Goal: Task Accomplishment & Management: Manage account settings

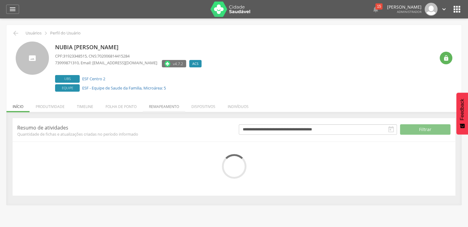
click at [152, 110] on li "Remapeamento" at bounding box center [164, 105] width 42 height 14
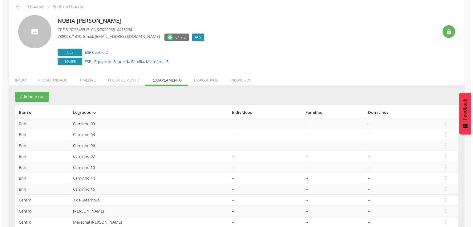
scroll to position [62, 0]
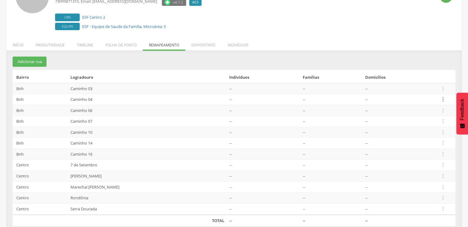
click at [442, 96] on icon "" at bounding box center [443, 99] width 7 height 7
click at [432, 76] on link "Desalocar famílias" at bounding box center [421, 75] width 49 height 8
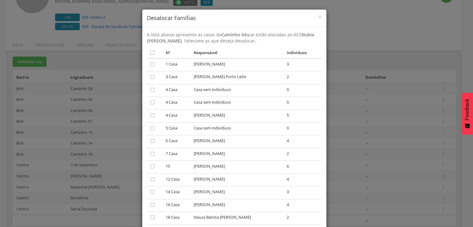
click at [147, 100] on td "" at bounding box center [155, 103] width 17 height 13
click at [150, 91] on icon "" at bounding box center [152, 90] width 6 height 6
click at [150, 103] on icon "" at bounding box center [152, 102] width 6 height 6
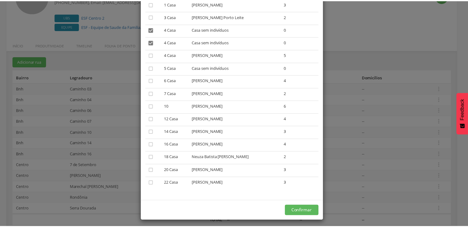
scroll to position [64, 0]
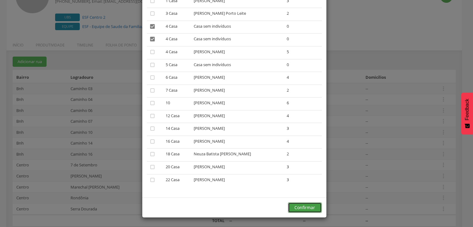
click at [304, 212] on button "Confirmar" at bounding box center [305, 207] width 34 height 10
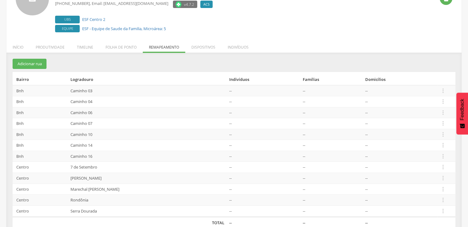
scroll to position [0, 0]
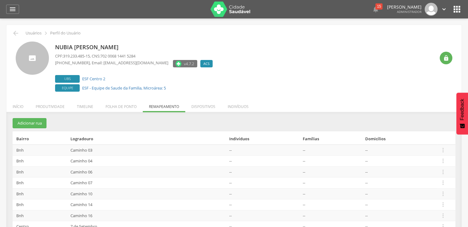
click at [217, 9] on img at bounding box center [230, 9] width 40 height 15
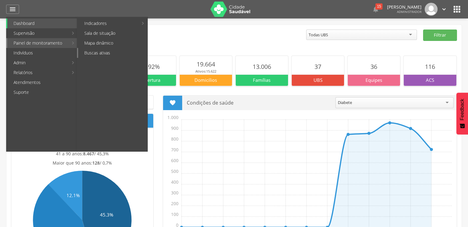
click at [89, 51] on link "Buscas ativas" at bounding box center [112, 53] width 69 height 10
type input "**********"
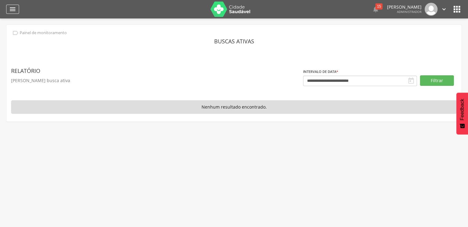
click at [8, 14] on div "" at bounding box center [12, 9] width 13 height 9
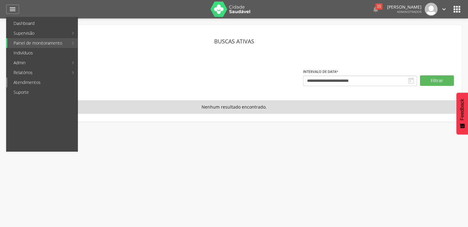
click at [24, 83] on link "Atendimentos" at bounding box center [42, 83] width 70 height 10
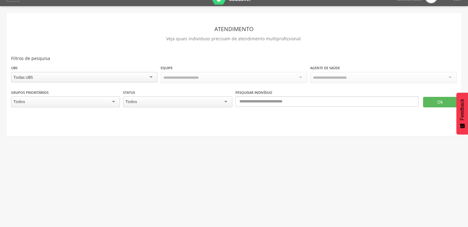
scroll to position [18, 0]
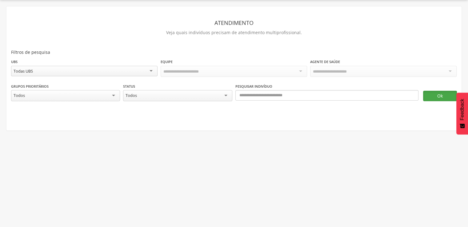
click at [424, 95] on button "Ok" at bounding box center [440, 96] width 34 height 10
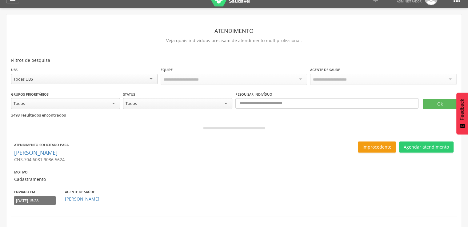
scroll to position [0, 0]
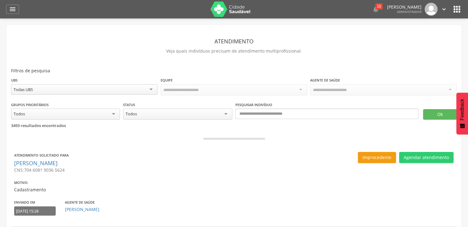
click at [458, 11] on icon "" at bounding box center [457, 9] width 10 height 10
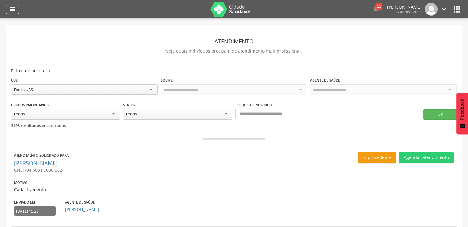
click at [14, 8] on icon "" at bounding box center [12, 9] width 7 height 7
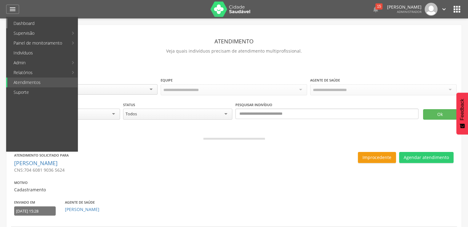
click at [29, 18] on link "Dashboard" at bounding box center [42, 23] width 70 height 10
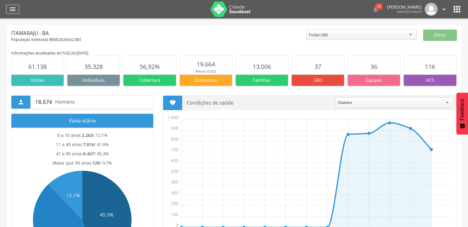
click at [9, 11] on icon "" at bounding box center [12, 9] width 7 height 7
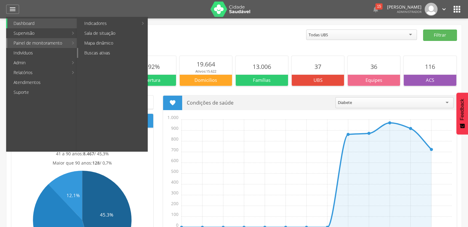
click at [92, 49] on link "Buscas ativas" at bounding box center [112, 53] width 69 height 10
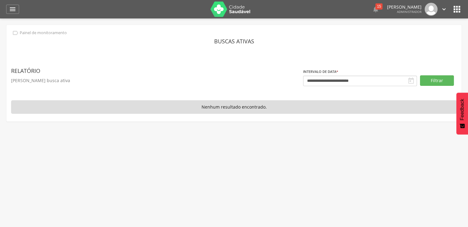
click at [51, 34] on p "Painel de monitoramento" at bounding box center [43, 32] width 47 height 5
click at [20, 11] on div " Dashboard Supervisão Produtividade Mapa da cidade Mapa de cobertura Ranking A…" at bounding box center [234, 9] width 456 height 18
click at [16, 11] on icon "" at bounding box center [12, 9] width 7 height 7
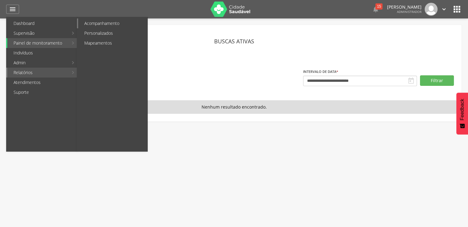
click at [105, 25] on link "Acompanhamento" at bounding box center [112, 23] width 69 height 10
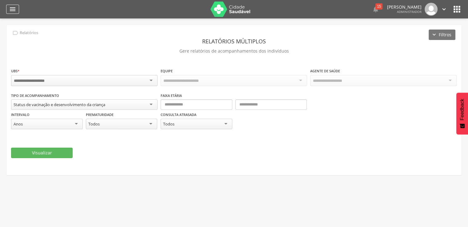
click at [16, 10] on icon "" at bounding box center [12, 9] width 7 height 7
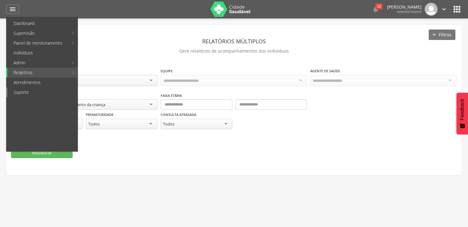
click at [31, 92] on link "Suporte" at bounding box center [42, 92] width 70 height 10
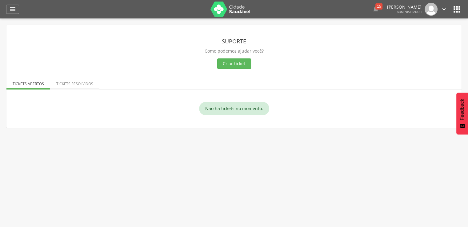
click at [55, 83] on li "Tickets resolvidos" at bounding box center [74, 82] width 49 height 14
click at [37, 83] on li "Tickets abertos" at bounding box center [28, 82] width 44 height 14
click at [11, 14] on div "" at bounding box center [12, 9] width 13 height 9
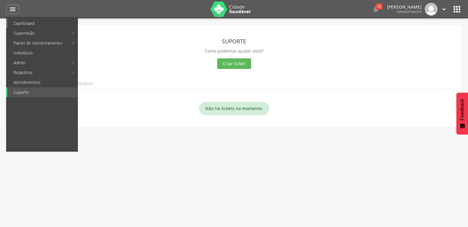
click at [13, 21] on link "Dashboard" at bounding box center [42, 23] width 70 height 10
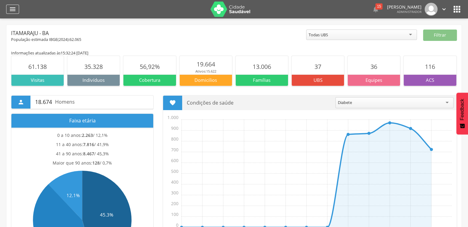
click at [9, 14] on div "" at bounding box center [12, 9] width 13 height 9
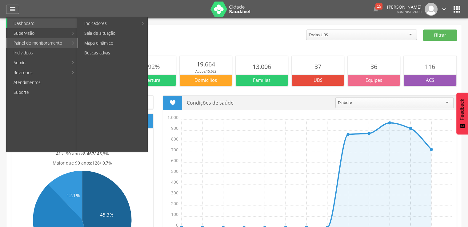
click at [90, 38] on link "Mapa dinâmico" at bounding box center [112, 43] width 69 height 10
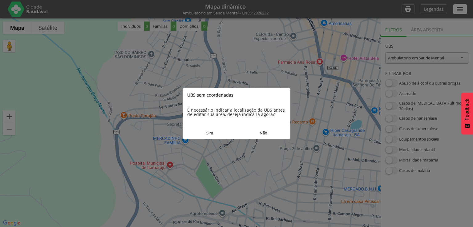
click at [254, 130] on button "Não" at bounding box center [263, 132] width 54 height 11
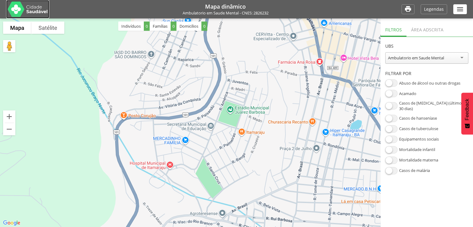
click at [28, 9] on img at bounding box center [28, 9] width 40 height 15
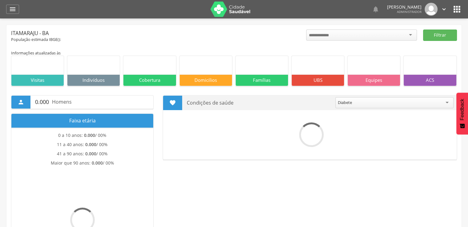
click at [4, 9] on header " Dashboard Supervisão Produtividade Mapa da cidade Mapa de cobertura Ranking A…" at bounding box center [234, 9] width 468 height 18
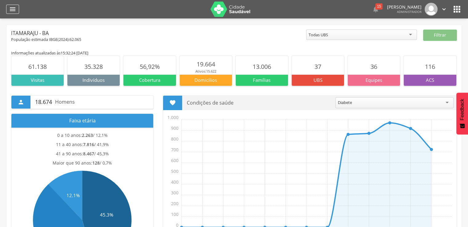
click at [10, 8] on icon "" at bounding box center [12, 9] width 7 height 7
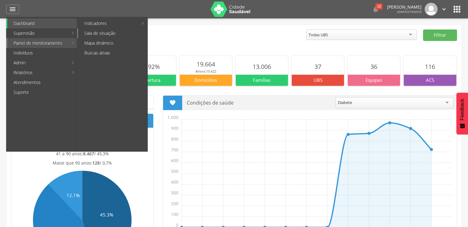
click at [90, 31] on link "Sala de situação" at bounding box center [112, 33] width 69 height 10
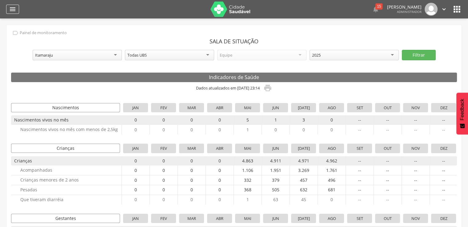
click at [10, 6] on icon "" at bounding box center [12, 9] width 7 height 7
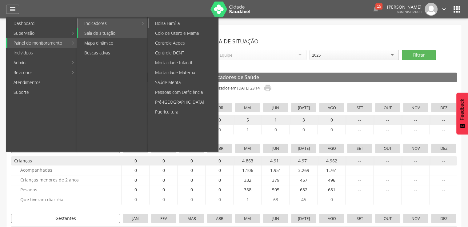
click at [162, 24] on link "Bolsa Família" at bounding box center [183, 23] width 69 height 10
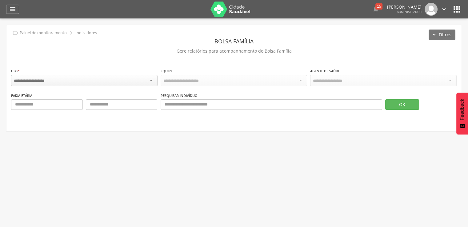
click at [132, 78] on div at bounding box center [84, 80] width 146 height 11
click at [393, 99] on button "OK" at bounding box center [402, 104] width 34 height 10
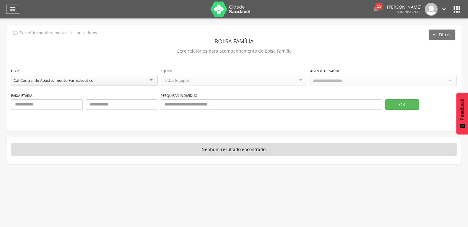
click at [14, 11] on icon "" at bounding box center [12, 9] width 7 height 7
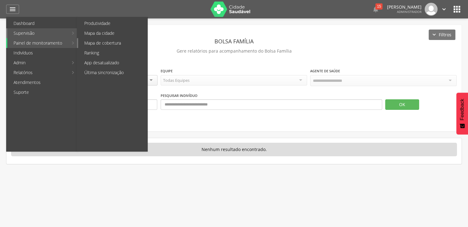
click at [95, 45] on link "Mapa de cobertura" at bounding box center [112, 43] width 69 height 10
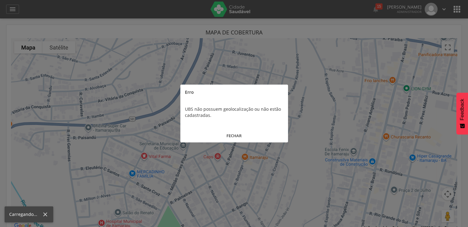
click at [251, 131] on button "FECHAR" at bounding box center [234, 135] width 108 height 13
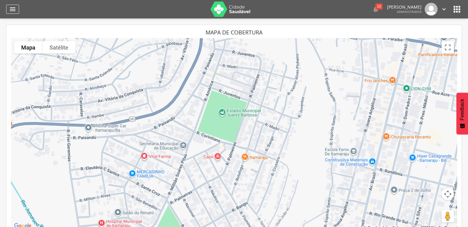
click at [14, 11] on icon "" at bounding box center [12, 9] width 7 height 7
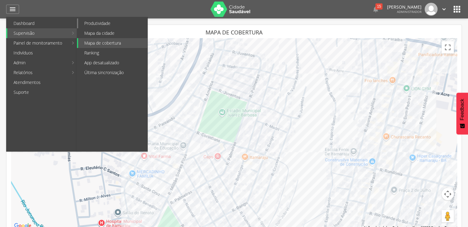
click at [86, 25] on link "Produtividade" at bounding box center [112, 23] width 69 height 10
type input "**********"
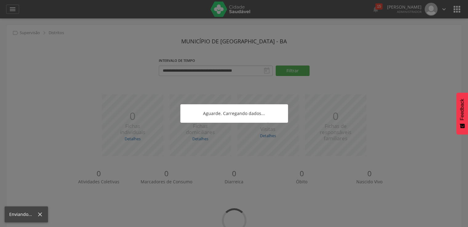
click at [11, 10] on div at bounding box center [234, 113] width 468 height 227
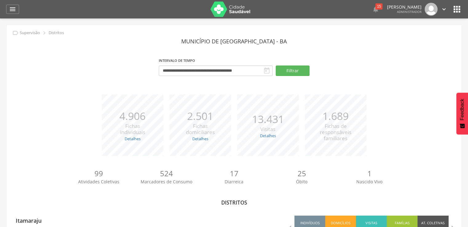
click at [11, 10] on icon "" at bounding box center [12, 9] width 7 height 7
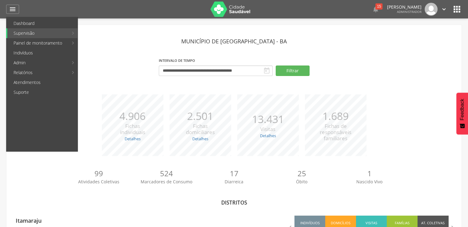
click at [443, 10] on icon "" at bounding box center [444, 9] width 7 height 7
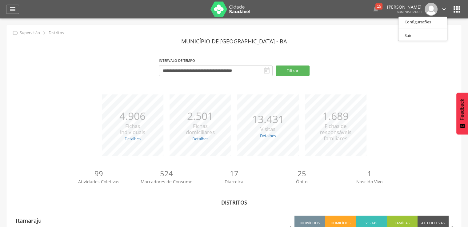
click at [467, 8] on header " Dashboard Supervisão Produtividade Mapa da cidade Mapa de cobertura Ranking A…" at bounding box center [234, 9] width 468 height 18
click at [464, 8] on header " Dashboard Supervisão Produtividade Mapa da cidade Mapa de cobertura Ranking A…" at bounding box center [234, 9] width 468 height 18
click at [457, 10] on icon "" at bounding box center [457, 9] width 10 height 10
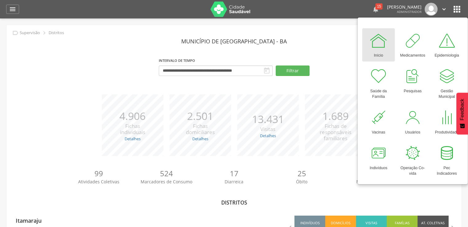
click at [372, 11] on icon "" at bounding box center [375, 9] width 7 height 7
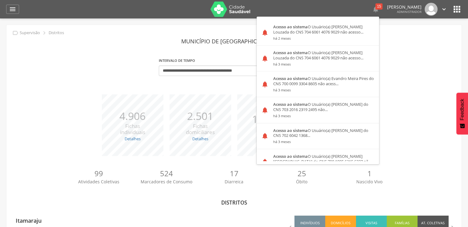
drag, startPoint x: 100, startPoint y: 49, endPoint x: 81, endPoint y: 49, distance: 19.7
click at [85, 49] on section "**********" at bounding box center [234, 59] width 446 height 46
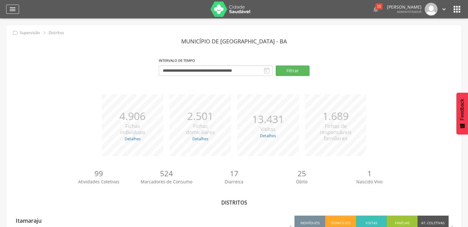
click at [9, 10] on icon "" at bounding box center [12, 9] width 7 height 7
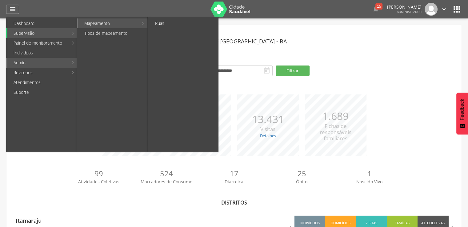
click at [101, 26] on link "Mapeamento" at bounding box center [108, 23] width 60 height 10
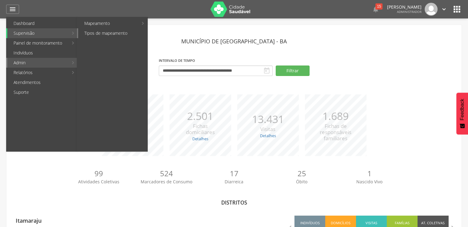
click at [99, 36] on link "Tipos de mapeamento" at bounding box center [112, 33] width 69 height 10
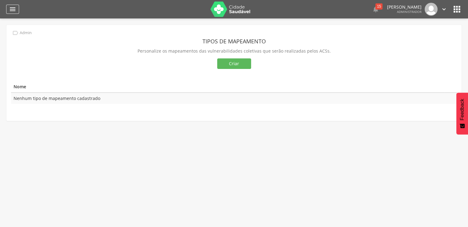
click at [15, 11] on icon "" at bounding box center [12, 9] width 7 height 7
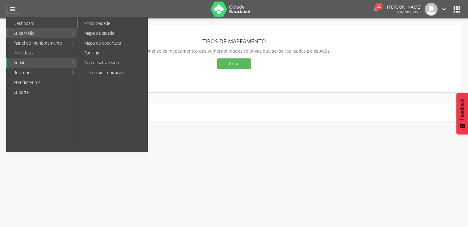
click at [91, 23] on link "Produtividade" at bounding box center [112, 23] width 69 height 10
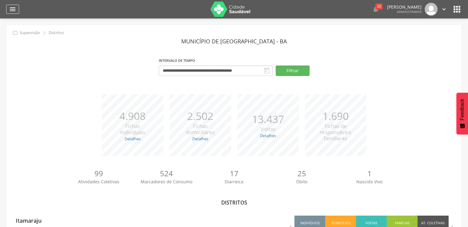
click at [18, 12] on div "" at bounding box center [12, 9] width 13 height 9
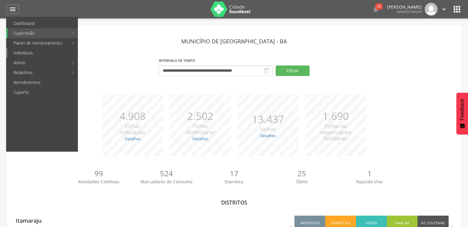
click at [60, 54] on link "Indivíduos" at bounding box center [42, 53] width 70 height 10
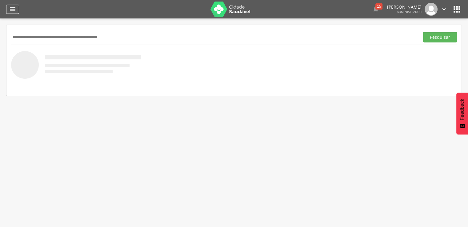
click at [14, 7] on icon "" at bounding box center [12, 9] width 7 height 7
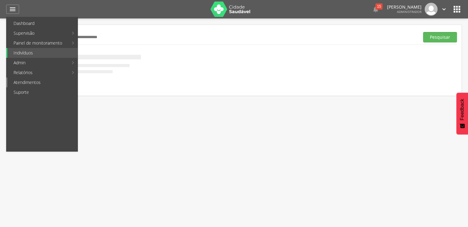
click at [24, 86] on link "Atendimentos" at bounding box center [42, 83] width 70 height 10
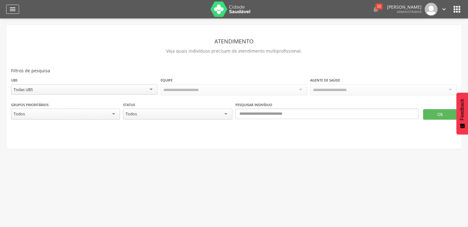
click at [17, 9] on div "" at bounding box center [12, 9] width 13 height 9
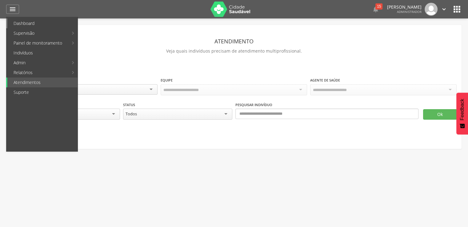
click at [15, 20] on link "Dashboard" at bounding box center [42, 23] width 70 height 10
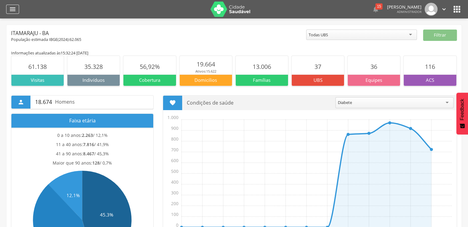
click at [15, 12] on icon "" at bounding box center [12, 9] width 7 height 7
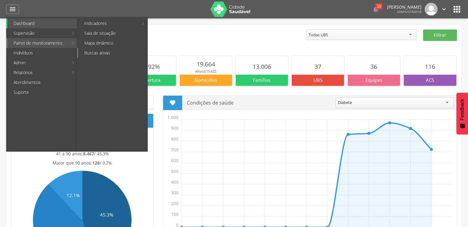
click at [86, 50] on link "Buscas ativas" at bounding box center [112, 53] width 69 height 10
type input "**********"
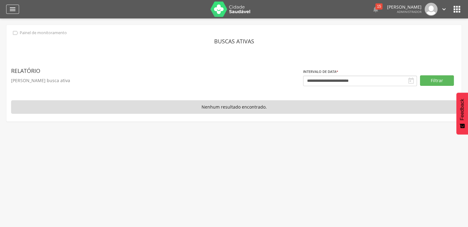
click at [12, 9] on icon "" at bounding box center [12, 9] width 7 height 7
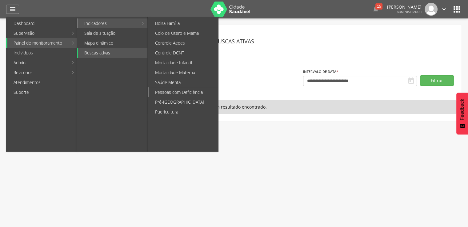
click at [187, 87] on link "Pessoas com Deficiência" at bounding box center [183, 92] width 69 height 10
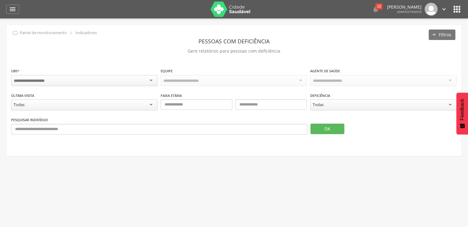
click at [136, 80] on div at bounding box center [84, 80] width 146 height 11
click at [221, 83] on div "Todas Equipes" at bounding box center [234, 80] width 146 height 10
click at [88, 81] on div "Caf Central de Abastecimento Farmaceutico" at bounding box center [54, 81] width 80 height 6
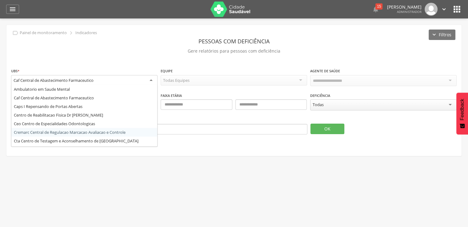
scroll to position [154, 0]
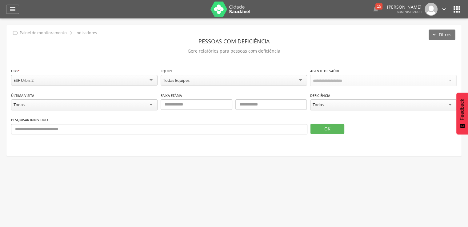
click at [186, 81] on div "Todas Equipes" at bounding box center [176, 81] width 26 height 6
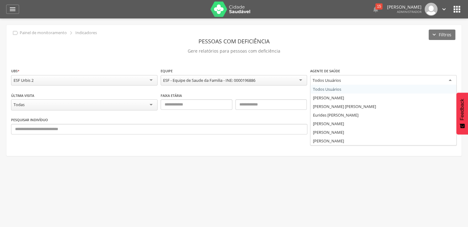
click at [338, 78] on div "Todos Usuários" at bounding box center [327, 81] width 28 height 6
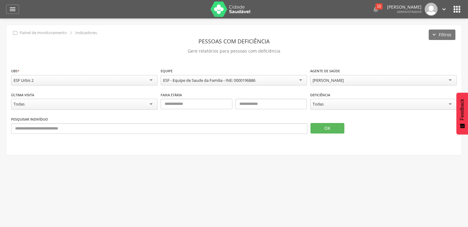
click at [143, 99] on div "Todas" at bounding box center [84, 104] width 146 height 11
click at [143, 92] on div "Última visita ***** Todas Todas Menos de 30 dias Mais de 30 dias" at bounding box center [84, 102] width 146 height 20
click at [441, 38] on button "Filtros" at bounding box center [442, 35] width 27 height 10
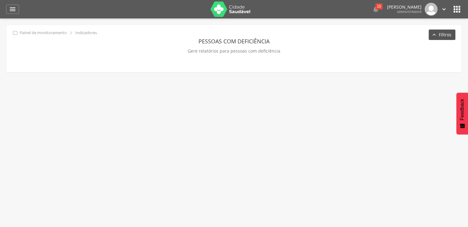
click at [441, 38] on button "Filtros" at bounding box center [442, 35] width 27 height 10
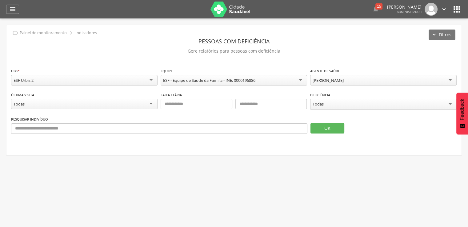
click at [6, 8] on header " Dashboard Supervisão Produtividade Mapa da cidade Mapa de cobertura Ranking A…" at bounding box center [234, 9] width 468 height 18
click at [12, 6] on icon "" at bounding box center [12, 9] width 7 height 7
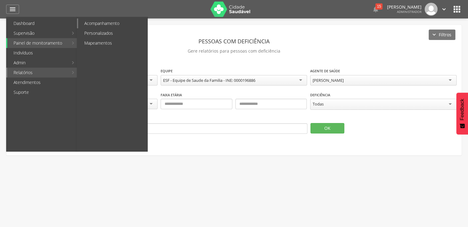
click at [97, 26] on link "Acompanhamento" at bounding box center [112, 23] width 69 height 10
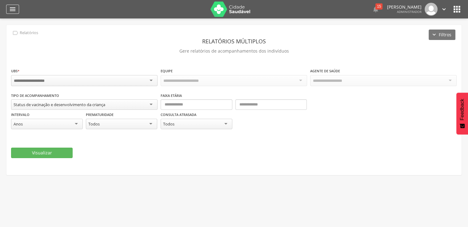
click at [16, 11] on icon "" at bounding box center [12, 9] width 7 height 7
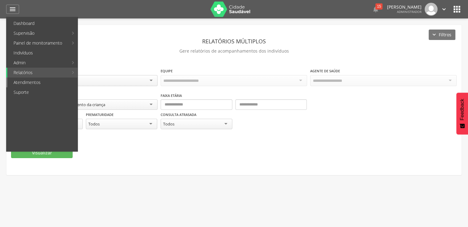
click at [43, 85] on link "Atendimentos" at bounding box center [42, 83] width 70 height 10
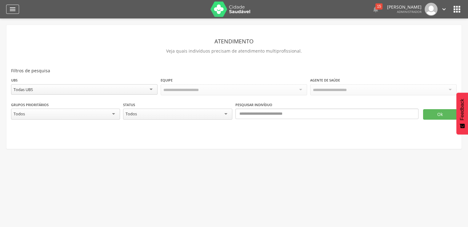
click at [12, 7] on icon "" at bounding box center [12, 9] width 7 height 7
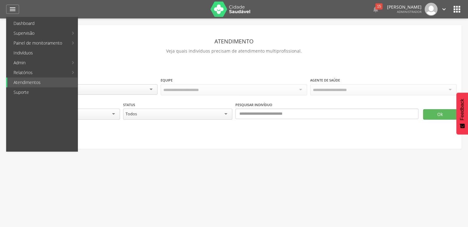
click at [442, 10] on icon "" at bounding box center [444, 9] width 7 height 7
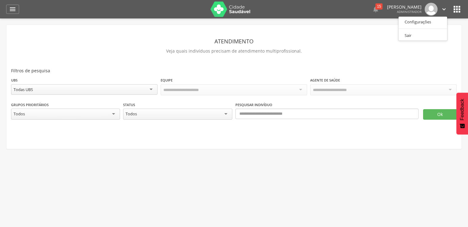
click at [468, 8] on header " Dashboard Supervisão Produtividade Mapa da cidade Mapa de cobertura Ranking A…" at bounding box center [234, 9] width 468 height 18
click at [454, 9] on icon "" at bounding box center [457, 9] width 10 height 10
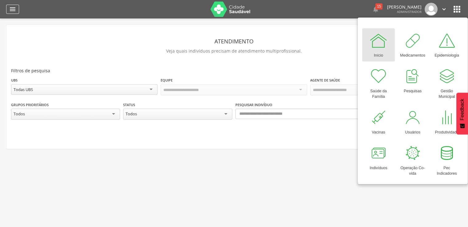
click at [10, 7] on icon "" at bounding box center [12, 9] width 7 height 7
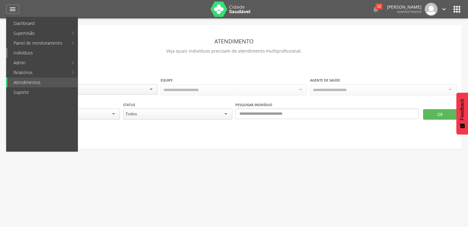
click at [58, 52] on link "Indivíduos" at bounding box center [42, 53] width 70 height 10
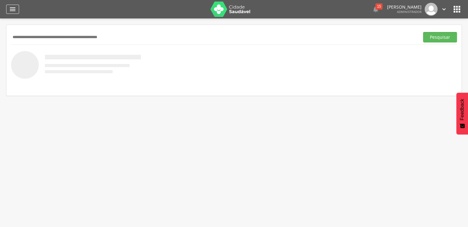
click at [18, 10] on div "" at bounding box center [12, 9] width 13 height 9
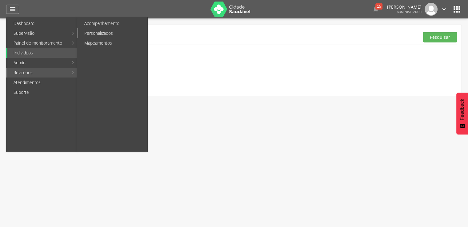
click at [101, 35] on link "Personalizados" at bounding box center [112, 33] width 69 height 10
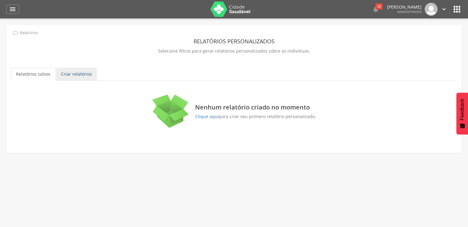
click at [93, 75] on link "Criar relatórios" at bounding box center [76, 74] width 41 height 13
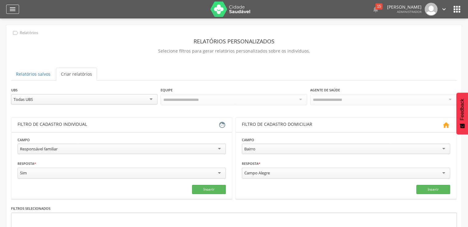
click at [15, 5] on div "" at bounding box center [12, 9] width 13 height 9
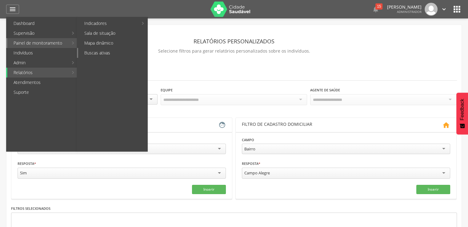
click at [96, 51] on link "Buscas ativas" at bounding box center [112, 53] width 69 height 10
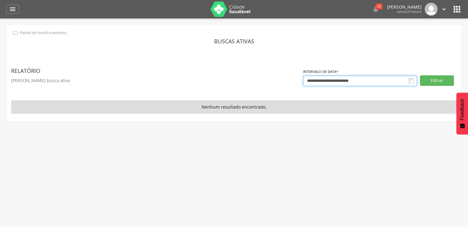
click at [406, 79] on input "**********" at bounding box center [360, 81] width 114 height 10
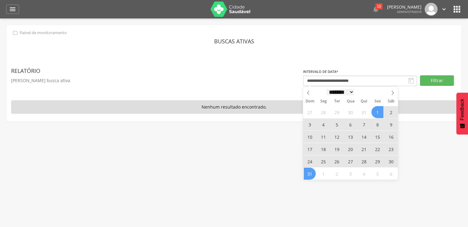
click at [347, 92] on select "******* ********* ***** ***** **** ***** ***** ****** ******** ******* ********…" at bounding box center [340, 92] width 27 height 6
select select "*"
click at [327, 89] on select "******* ********* ***** ***** **** ***** ***** ****** ******** ******* ********…" at bounding box center [340, 92] width 27 height 6
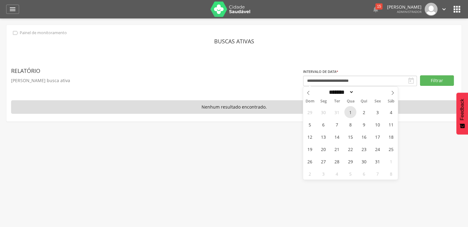
click at [352, 109] on span "1" at bounding box center [350, 112] width 12 height 12
type input "**********"
click at [346, 95] on select "******* ********* ***** ***** **** ***** ***** ****** ******** ******* ********…" at bounding box center [340, 92] width 27 height 6
click at [327, 89] on select "******* ********* ***** ***** **** ***** ***** ****** ******** ******* ********…" at bounding box center [340, 92] width 27 height 6
click at [335, 94] on select "******* ********* ***** ***** **** ***** ***** ****** ******** ******* ********…" at bounding box center [340, 92] width 27 height 6
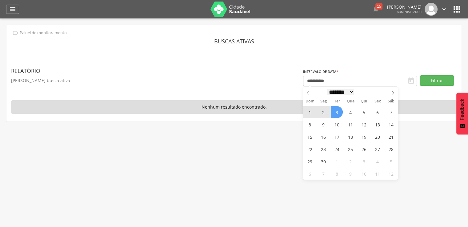
select select "**"
click at [327, 89] on select "******* ********* ***** ***** **** ***** ***** ****** ******** ******* ********…" at bounding box center [340, 92] width 27 height 6
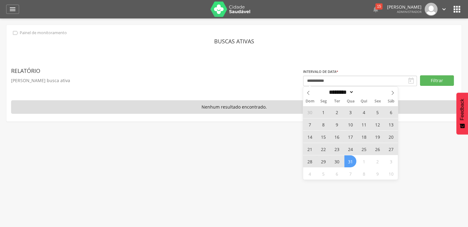
click at [350, 167] on span "31" at bounding box center [350, 161] width 12 height 12
type input "**********"
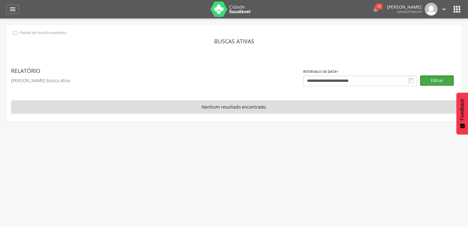
click at [430, 78] on button "Filtrar" at bounding box center [437, 80] width 34 height 10
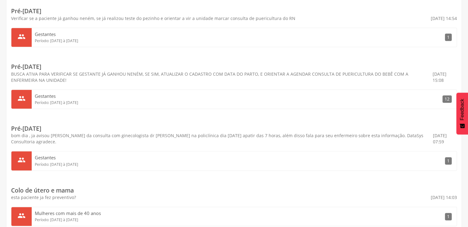
scroll to position [708, 0]
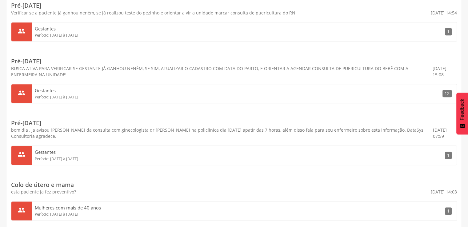
click at [237, 127] on span "bom dia , ja avisou Ana da consulta com ginecologista dr Geraldo na policlínica…" at bounding box center [217, 133] width 412 height 12
click at [229, 149] on div "Gestantes Período: 17/06/2025 à 26/06/2025" at bounding box center [238, 155] width 413 height 19
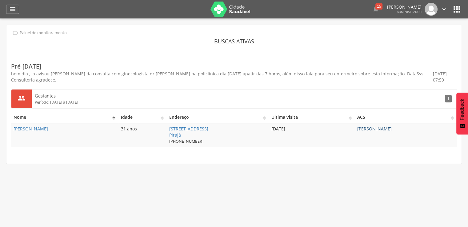
click at [368, 126] on link "Sirleide Oliveira Pereira Santos" at bounding box center [374, 129] width 34 height 6
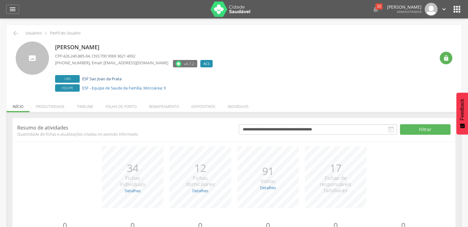
click at [111, 78] on link "ESF Sao Joao da Prata" at bounding box center [101, 79] width 39 height 6
type input "**********"
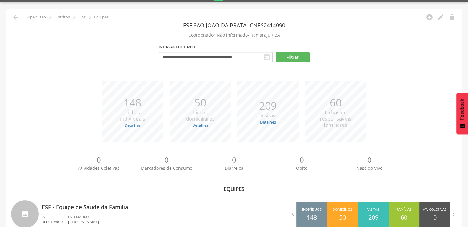
scroll to position [31, 0]
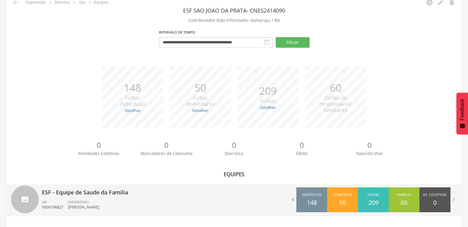
click at [295, 201] on icon "" at bounding box center [292, 199] width 7 height 7
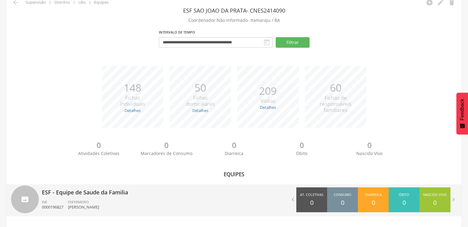
click at [88, 194] on p "ESF - Equipe de Saude da Familia" at bounding box center [136, 190] width 188 height 12
type input "**********"
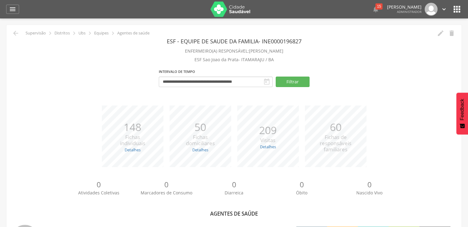
click at [14, 4] on div " Dashboard Supervisão Produtividade Mapa da cidade Mapa de cobertura Ranking A…" at bounding box center [234, 9] width 456 height 18
click at [15, 8] on icon "" at bounding box center [12, 9] width 7 height 7
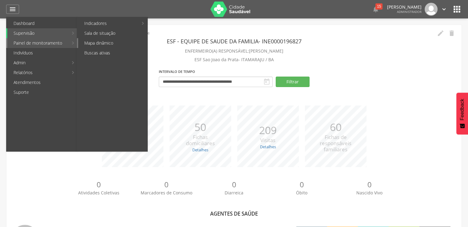
click at [118, 43] on link "Mapa dinâmico" at bounding box center [112, 43] width 69 height 10
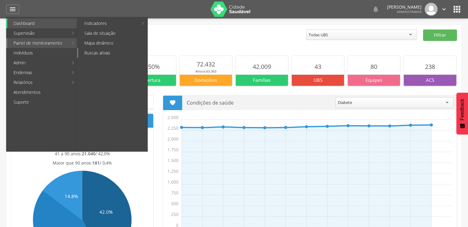
click at [88, 50] on link "Buscas ativas" at bounding box center [112, 53] width 69 height 10
type input "**********"
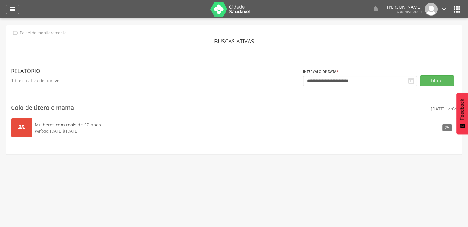
click at [54, 126] on p "Mulheres com mais de 40 anos" at bounding box center [239, 125] width 408 height 6
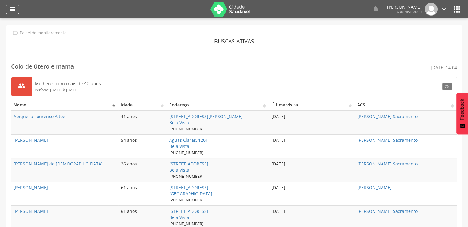
click at [14, 7] on icon "" at bounding box center [12, 9] width 7 height 7
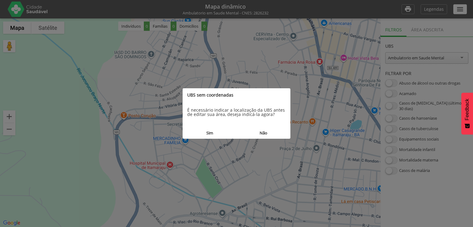
click at [260, 132] on button "Não" at bounding box center [263, 132] width 54 height 11
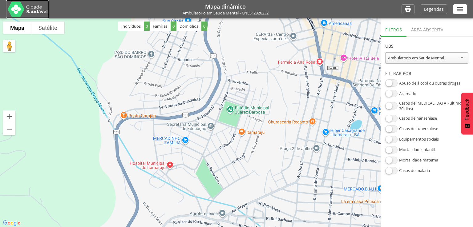
click at [24, 10] on img at bounding box center [28, 9] width 40 height 15
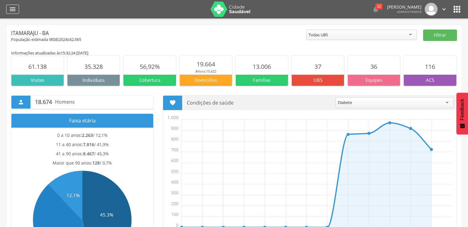
click at [10, 13] on icon "" at bounding box center [12, 9] width 7 height 7
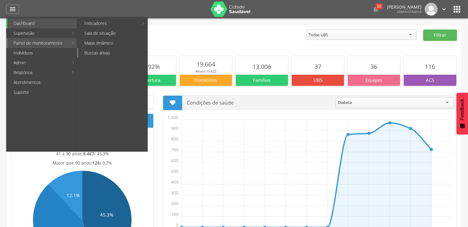
click at [83, 50] on link "Buscas ativas" at bounding box center [112, 53] width 69 height 10
type input "**********"
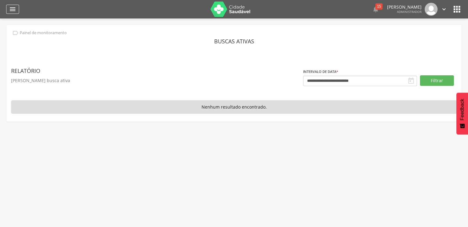
click at [10, 11] on icon "" at bounding box center [12, 9] width 7 height 7
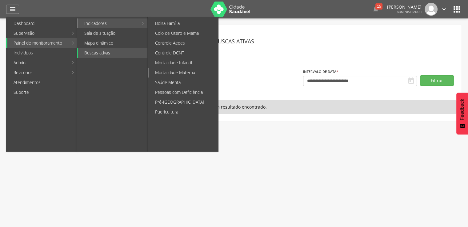
click at [162, 70] on link "Mortalidade Materna" at bounding box center [183, 73] width 69 height 10
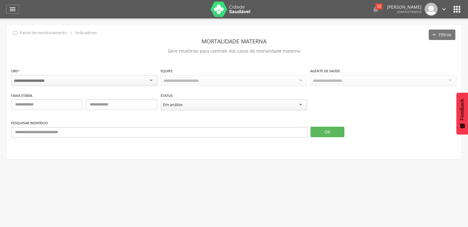
click at [106, 78] on div at bounding box center [84, 80] width 146 height 11
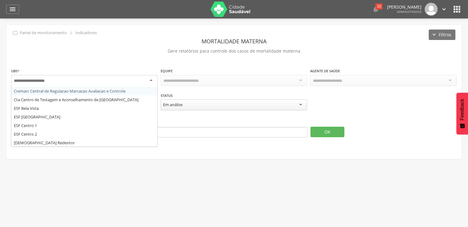
scroll to position [123, 0]
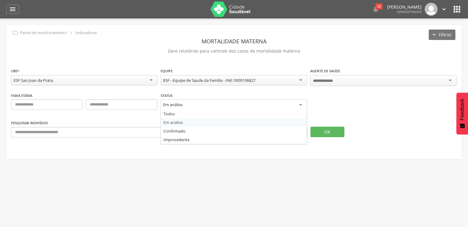
click at [194, 107] on div "Em análise" at bounding box center [234, 104] width 146 height 11
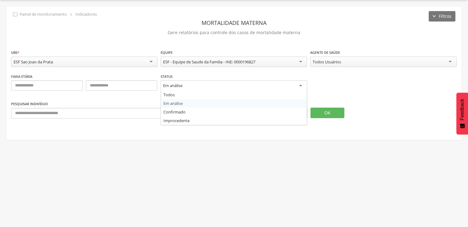
scroll to position [0, 0]
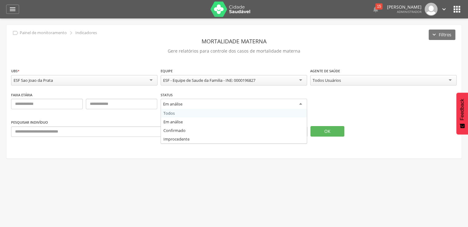
click at [342, 101] on div "**********" at bounding box center [234, 104] width 446 height 25
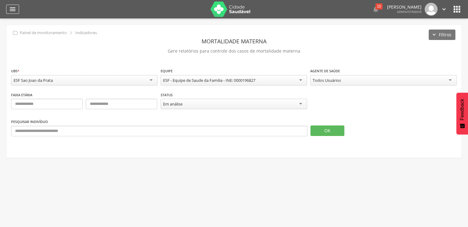
click at [17, 10] on div "" at bounding box center [12, 9] width 13 height 9
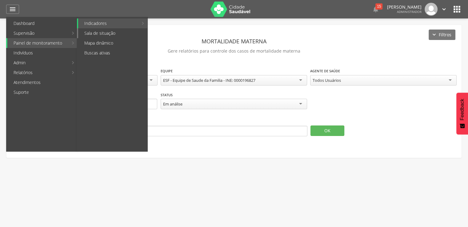
click at [95, 35] on link "Sala de situação" at bounding box center [112, 33] width 69 height 10
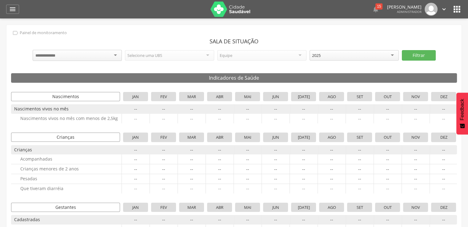
click at [19, 14] on div " Dashboard Supervisão Produtividade Mapa da cidade Mapa de cobertura Ranking A…" at bounding box center [234, 9] width 456 height 18
click at [14, 12] on icon "" at bounding box center [12, 9] width 7 height 7
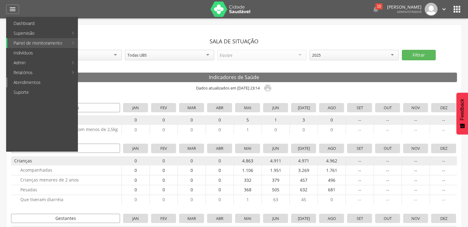
click at [54, 83] on link "Atendimentos" at bounding box center [42, 83] width 70 height 10
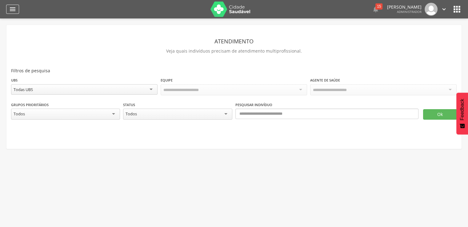
click at [18, 13] on div "" at bounding box center [12, 9] width 13 height 9
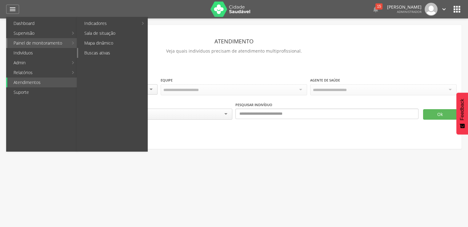
click at [87, 54] on link "Buscas ativas" at bounding box center [112, 53] width 69 height 10
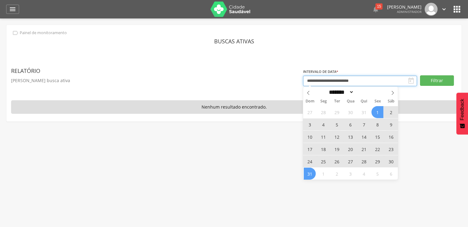
click at [379, 81] on input "**********" at bounding box center [360, 81] width 114 height 10
click at [11, 9] on icon "" at bounding box center [12, 9] width 7 height 7
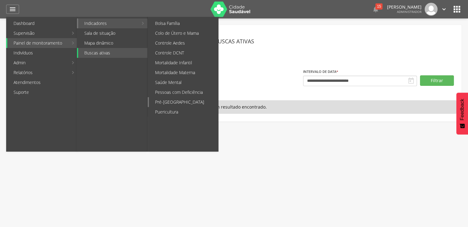
click at [176, 102] on link "Pré-[GEOGRAPHIC_DATA]" at bounding box center [183, 102] width 69 height 10
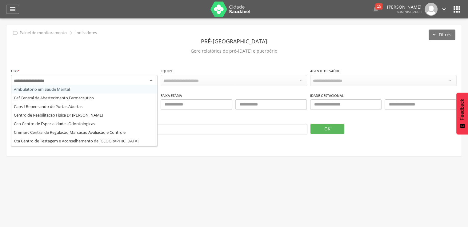
click at [129, 77] on div at bounding box center [84, 80] width 146 height 11
click at [336, 171] on div " Supervisão  Distritos  Ubs adicionar ubs  Coordenador: - Itamaraju / BA In…" at bounding box center [234, 131] width 468 height 227
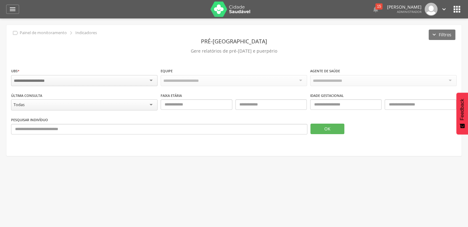
click at [35, 76] on div at bounding box center [84, 80] width 146 height 11
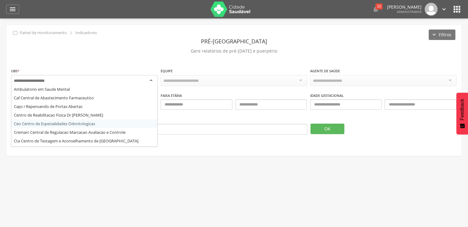
scroll to position [92, 0]
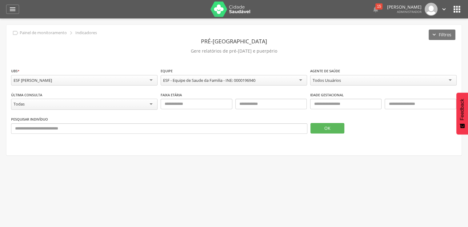
click at [319, 83] on div "Todos Usuários" at bounding box center [327, 81] width 28 height 6
click at [315, 130] on button "OK" at bounding box center [327, 128] width 34 height 10
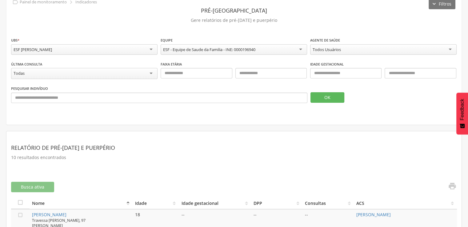
scroll to position [0, 0]
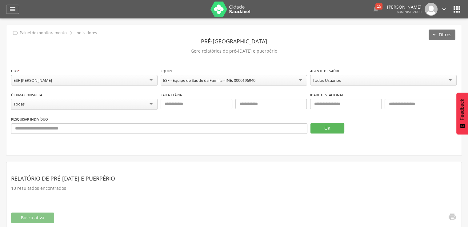
click at [217, 10] on img at bounding box center [230, 9] width 40 height 15
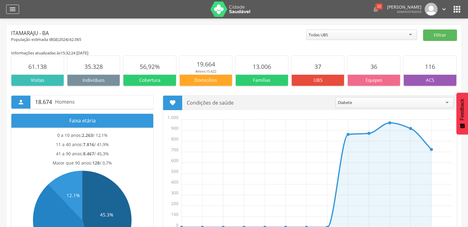
click at [15, 14] on div "" at bounding box center [12, 9] width 13 height 9
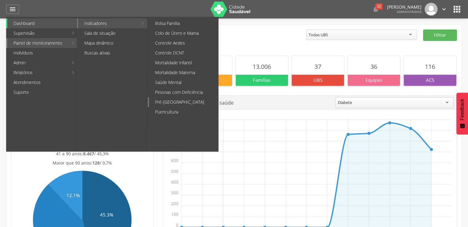
click at [191, 98] on link "Pré-[GEOGRAPHIC_DATA]" at bounding box center [183, 102] width 69 height 10
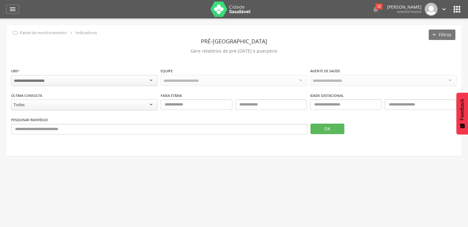
click at [29, 77] on div at bounding box center [84, 80] width 146 height 11
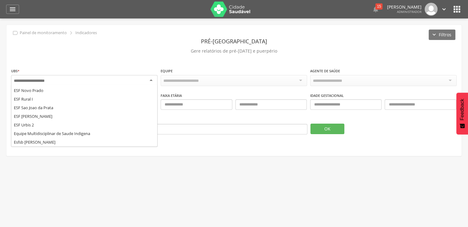
scroll to position [154, 0]
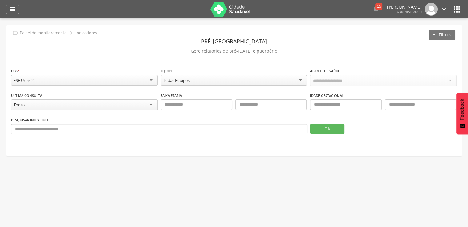
click at [185, 78] on div "Todas Equipes" at bounding box center [176, 81] width 26 height 6
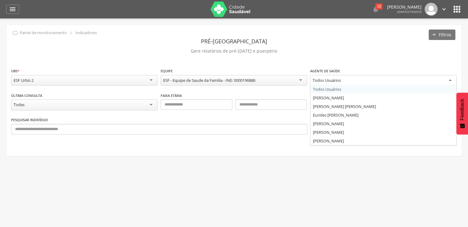
click at [329, 81] on div "Todos Usuários" at bounding box center [327, 81] width 28 height 6
click at [322, 86] on div "Todos Usuários Todos Usuários Dulcilene [PERSON_NAME] Zucoloto [PERSON_NAME] [P…" at bounding box center [383, 81] width 146 height 13
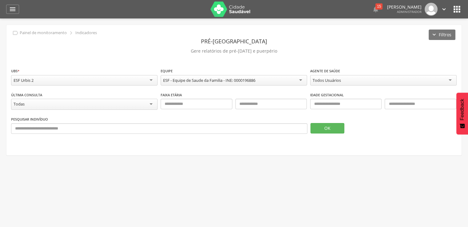
click at [49, 104] on div "Todas" at bounding box center [84, 104] width 146 height 11
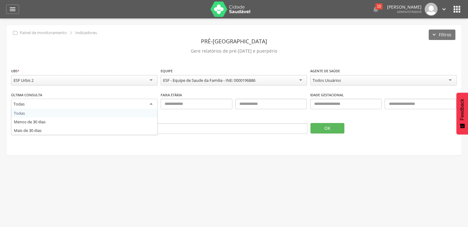
click at [116, 95] on div "Última Consulta ***** Todas Todas Menos de 30 dias Mais de 30 dias" at bounding box center [84, 102] width 146 height 20
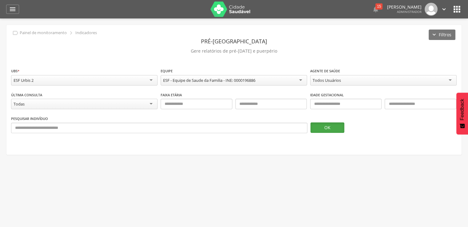
click at [326, 122] on button "OK" at bounding box center [327, 127] width 34 height 10
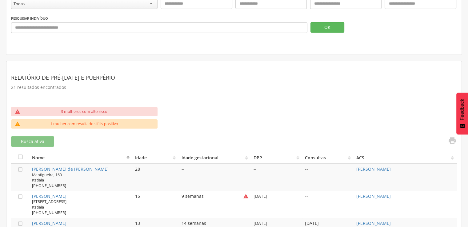
scroll to position [123, 0]
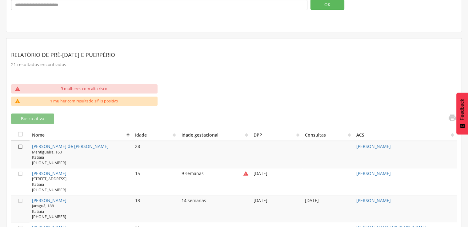
click at [19, 145] on icon "" at bounding box center [20, 147] width 6 height 6
click at [44, 120] on span "1" at bounding box center [44, 119] width 6 height 6
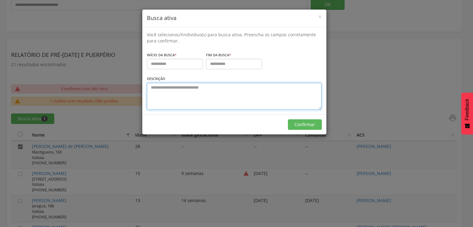
click at [180, 95] on textarea at bounding box center [234, 96] width 174 height 27
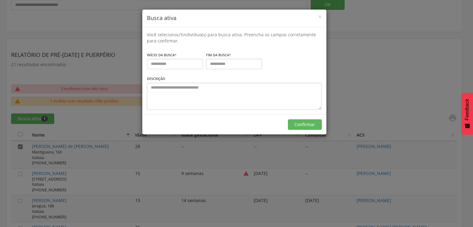
click at [370, 49] on div "× Busca ativa Você selecionou 1 indivíduo(s) para busca ativa. Preencha os camp…" at bounding box center [236, 113] width 473 height 227
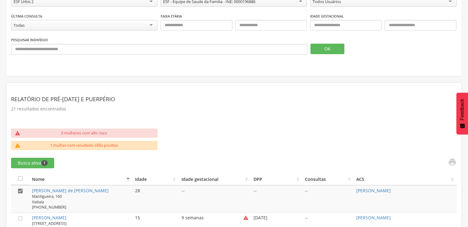
scroll to position [0, 0]
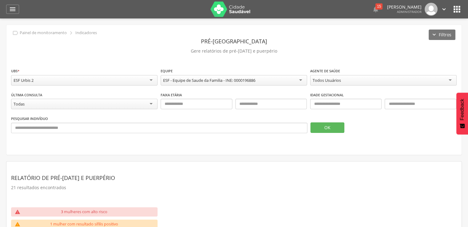
click at [457, 10] on icon "" at bounding box center [457, 9] width 10 height 10
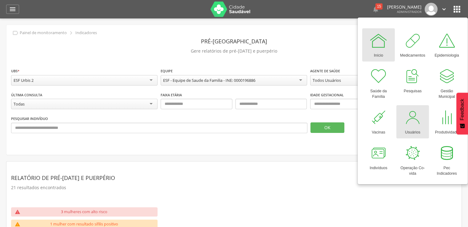
click at [415, 109] on div at bounding box center [412, 117] width 18 height 18
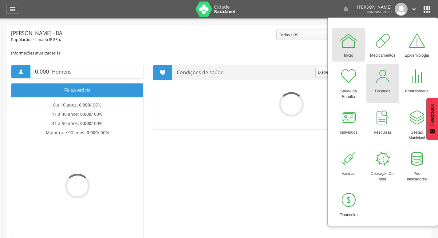
click at [394, 87] on link "Usuários" at bounding box center [383, 83] width 33 height 39
